Goal: Check status: Check status

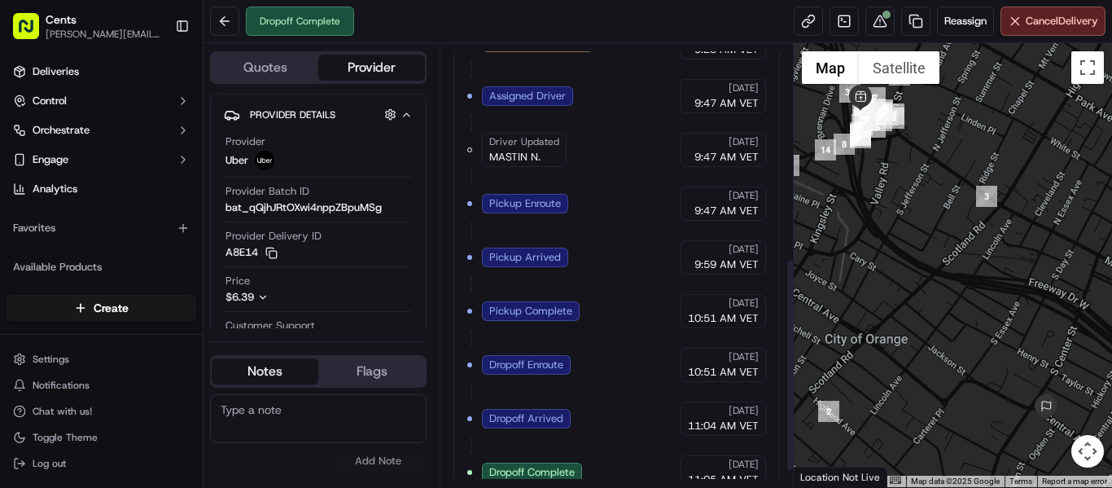
scroll to position [475, 0]
